Goal: Find specific page/section: Find specific page/section

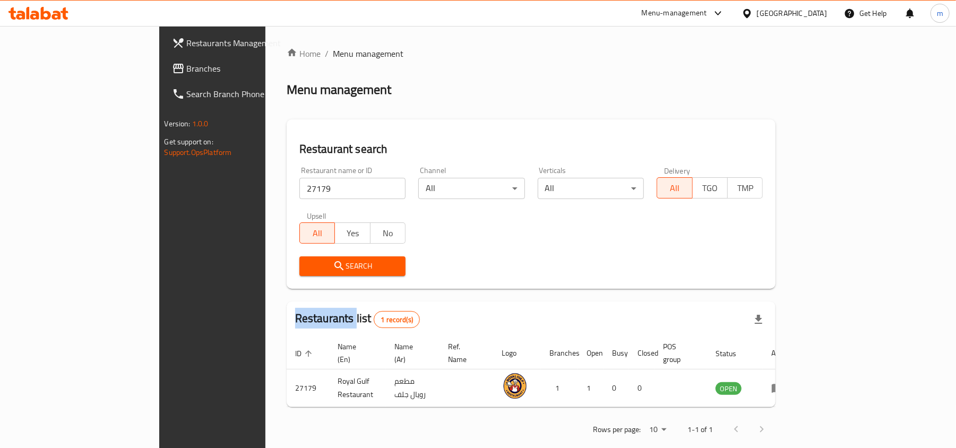
click at [187, 64] on span "Branches" at bounding box center [249, 68] width 124 height 13
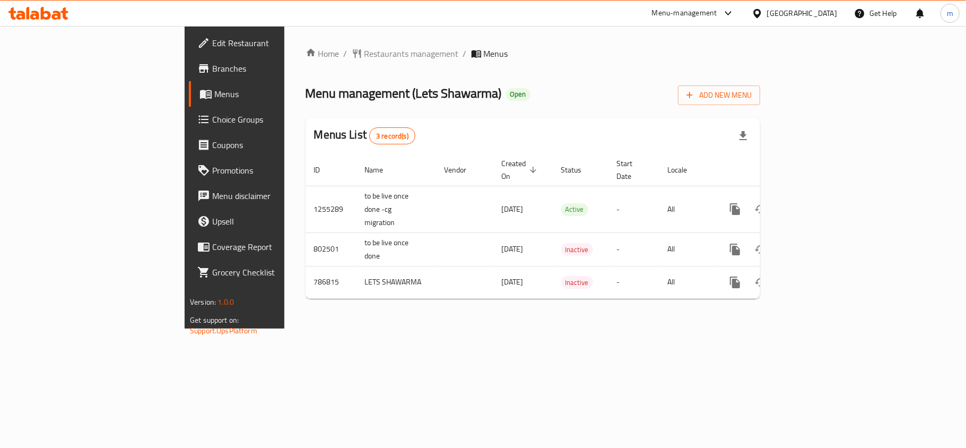
click at [357, 99] on span "Menu management ( Lets Shawarma )" at bounding box center [404, 93] width 196 height 24
click at [365, 51] on span "Restaurants management" at bounding box center [412, 53] width 94 height 13
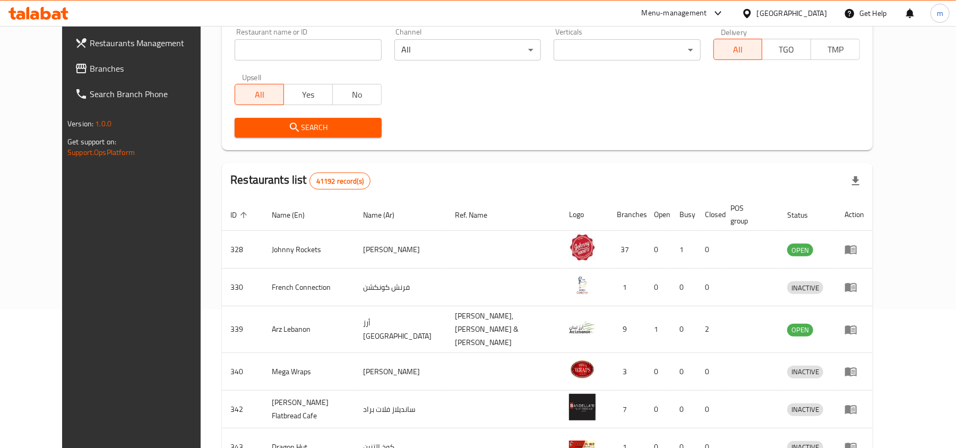
scroll to position [141, 0]
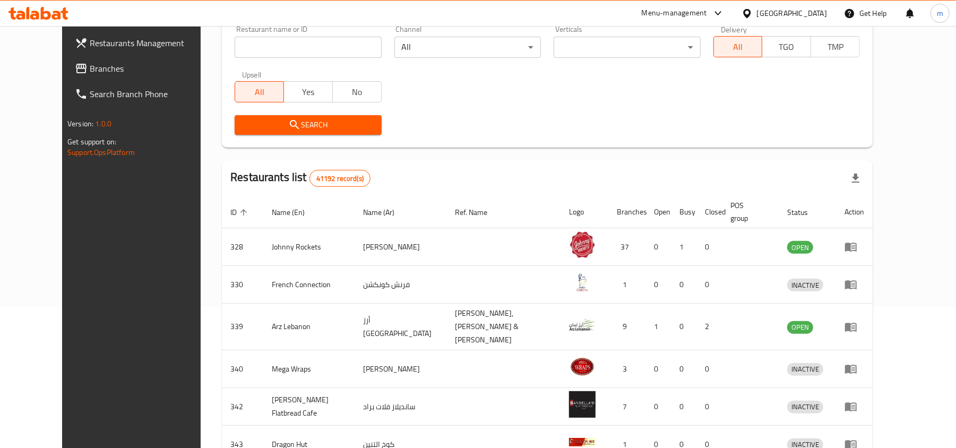
drag, startPoint x: 304, startPoint y: 47, endPoint x: 289, endPoint y: 49, distance: 15.0
click at [304, 47] on input "search" at bounding box center [308, 47] width 146 height 21
paste input "653022"
type input "653022"
click button "Search" at bounding box center [308, 125] width 146 height 20
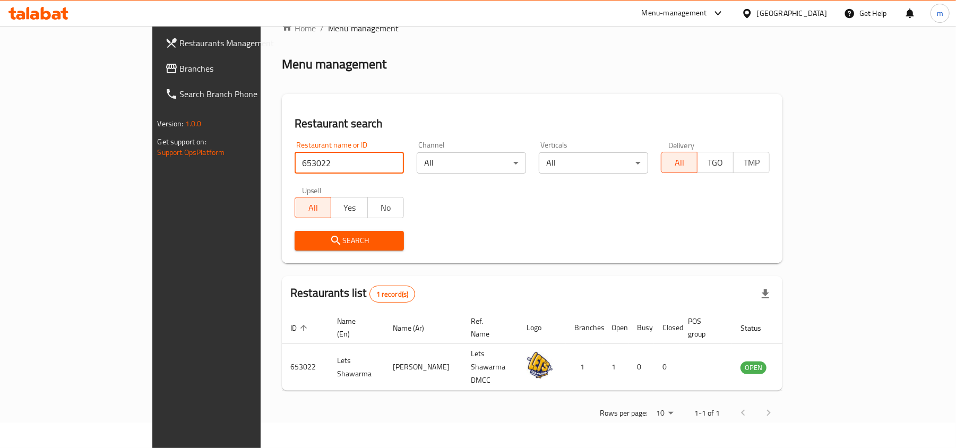
scroll to position [0, 0]
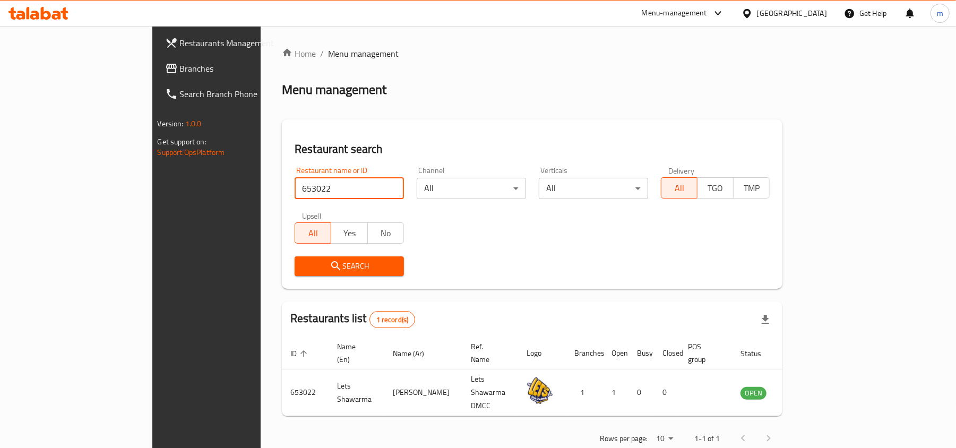
click at [180, 64] on span "Branches" at bounding box center [242, 68] width 124 height 13
